Goal: Information Seeking & Learning: Learn about a topic

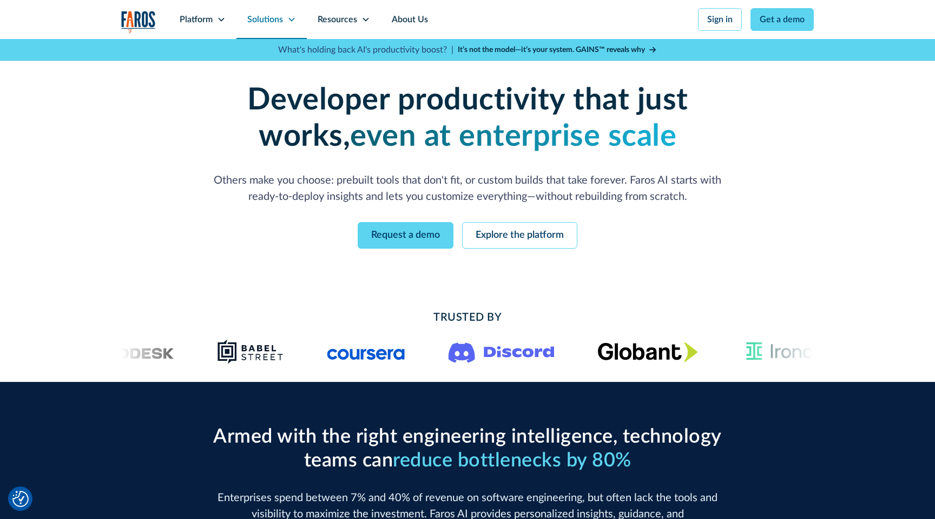
click at [292, 14] on div "Solutions" at bounding box center [272, 19] width 70 height 39
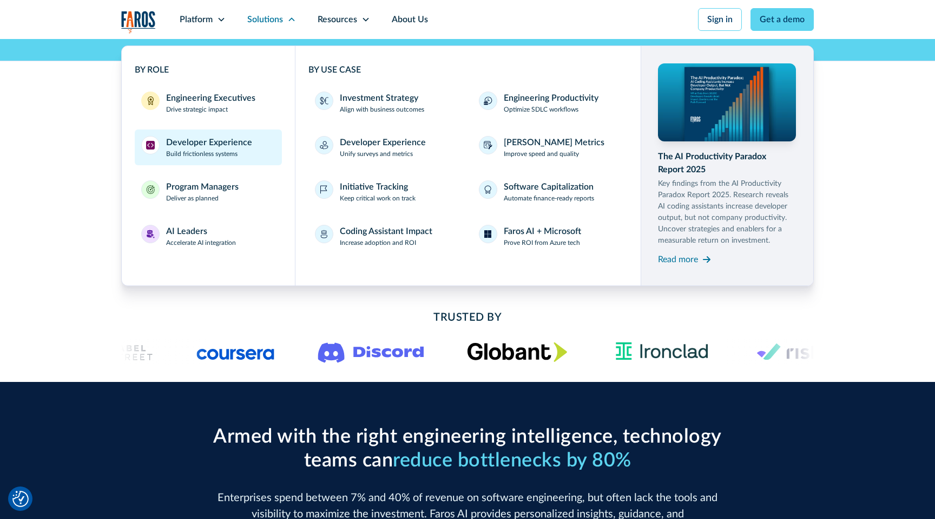
click at [218, 148] on div "Developer Experience" at bounding box center [209, 142] width 86 height 13
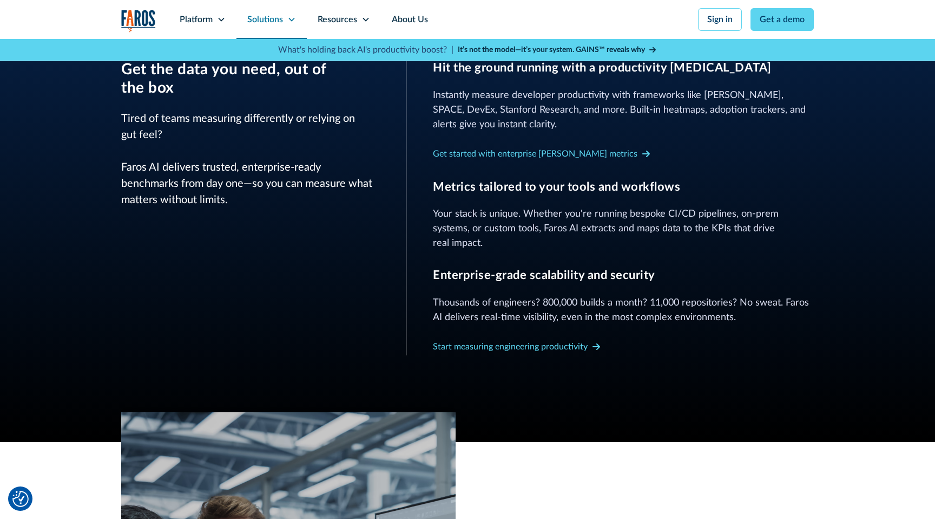
scroll to position [542, 0]
click at [241, 24] on div "Solutions" at bounding box center [272, 19] width 70 height 39
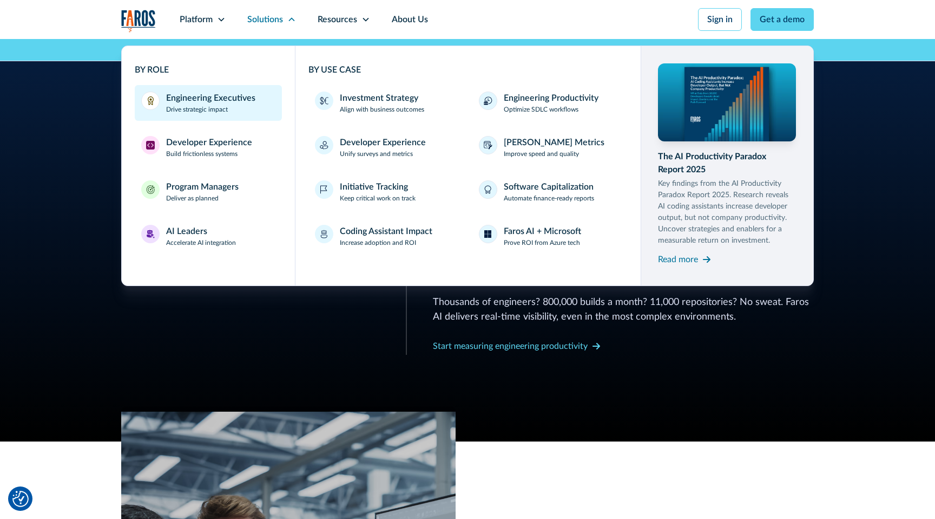
click at [243, 108] on div "Engineering Executives Drive strategic impact" at bounding box center [210, 102] width 89 height 23
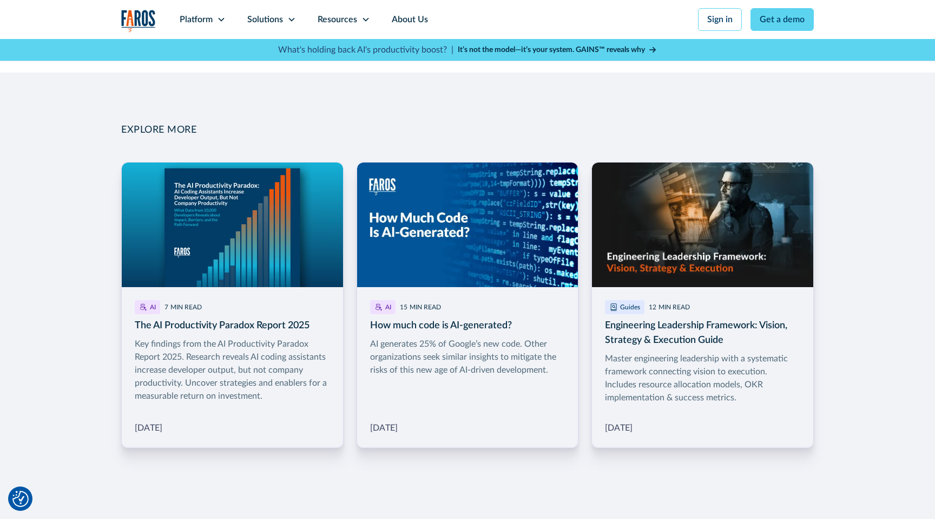
scroll to position [1640, 0]
